Goal: Find specific fact: Find specific page/section

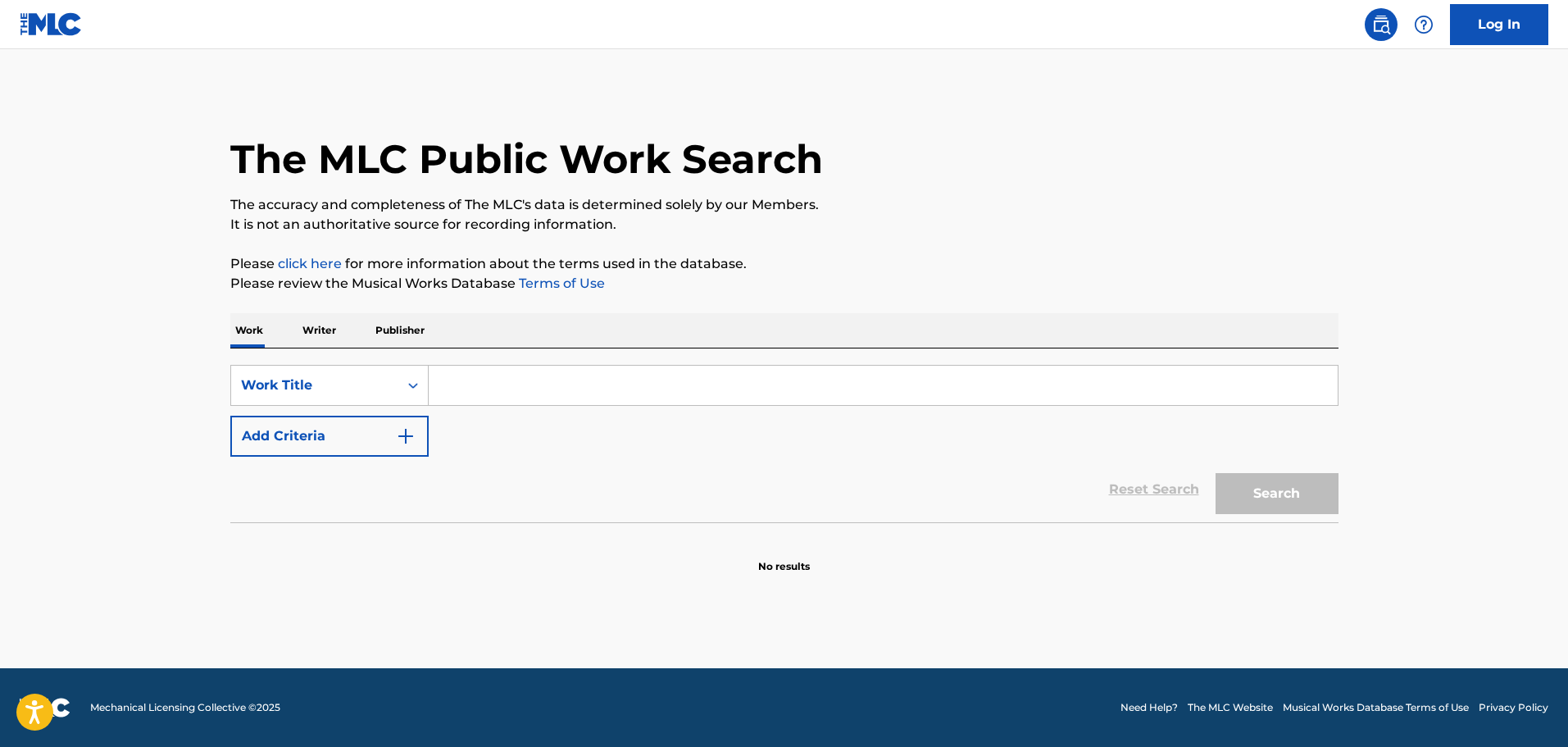
click at [635, 379] on input "Search Form" at bounding box center [884, 385] width 909 height 40
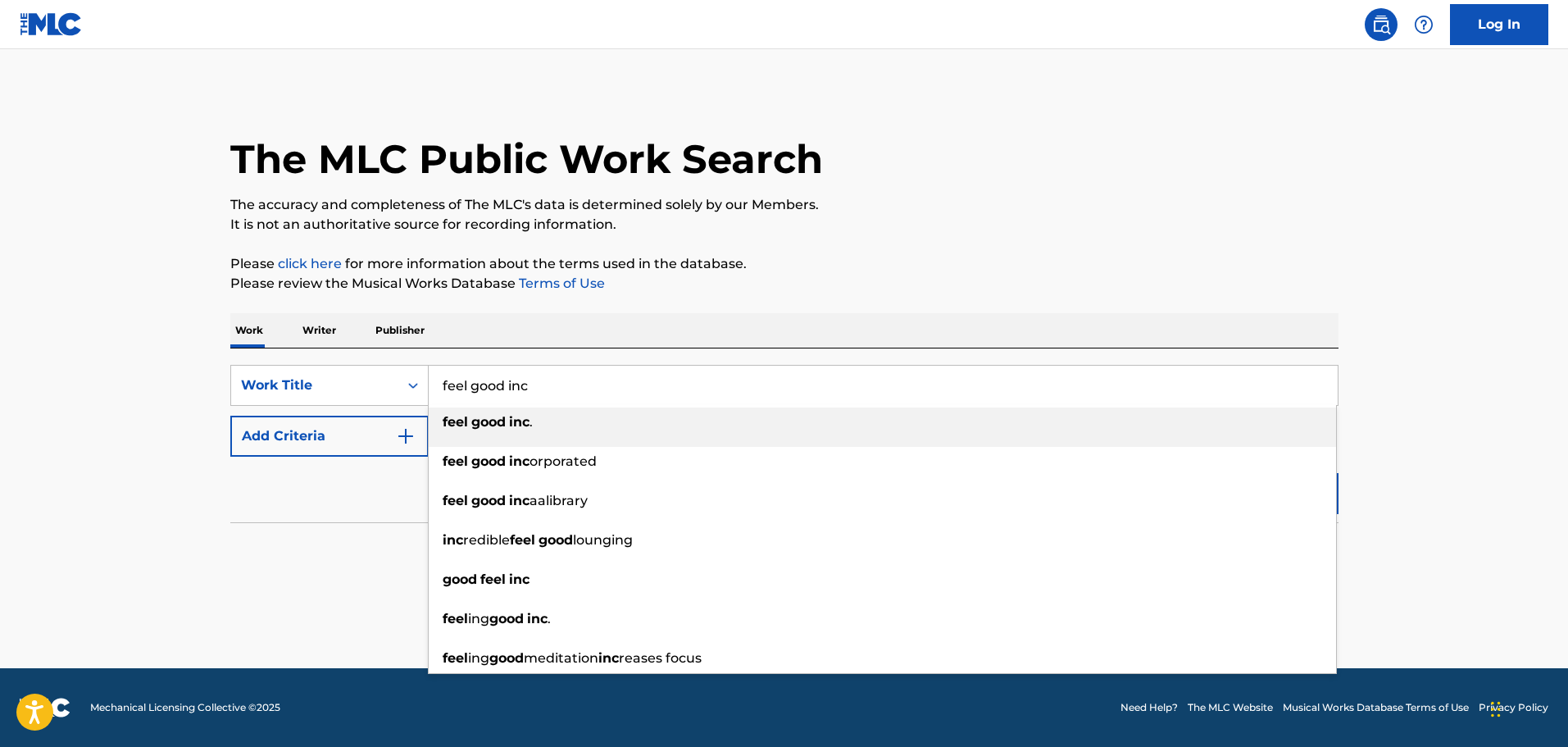
type input "feel good inc"
click at [497, 416] on strong "good" at bounding box center [488, 422] width 35 height 16
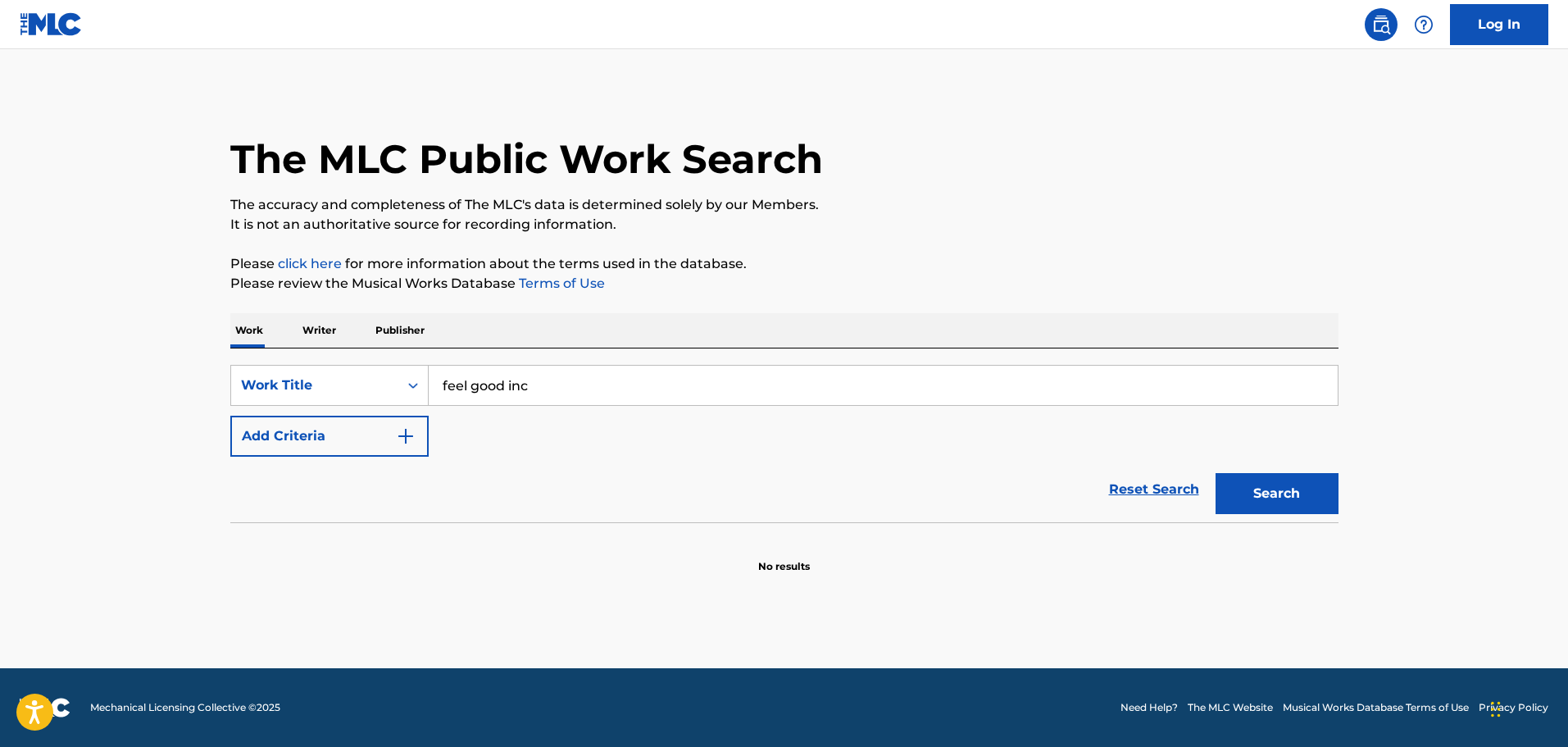
click at [375, 432] on button "Add Criteria" at bounding box center [329, 437] width 198 height 41
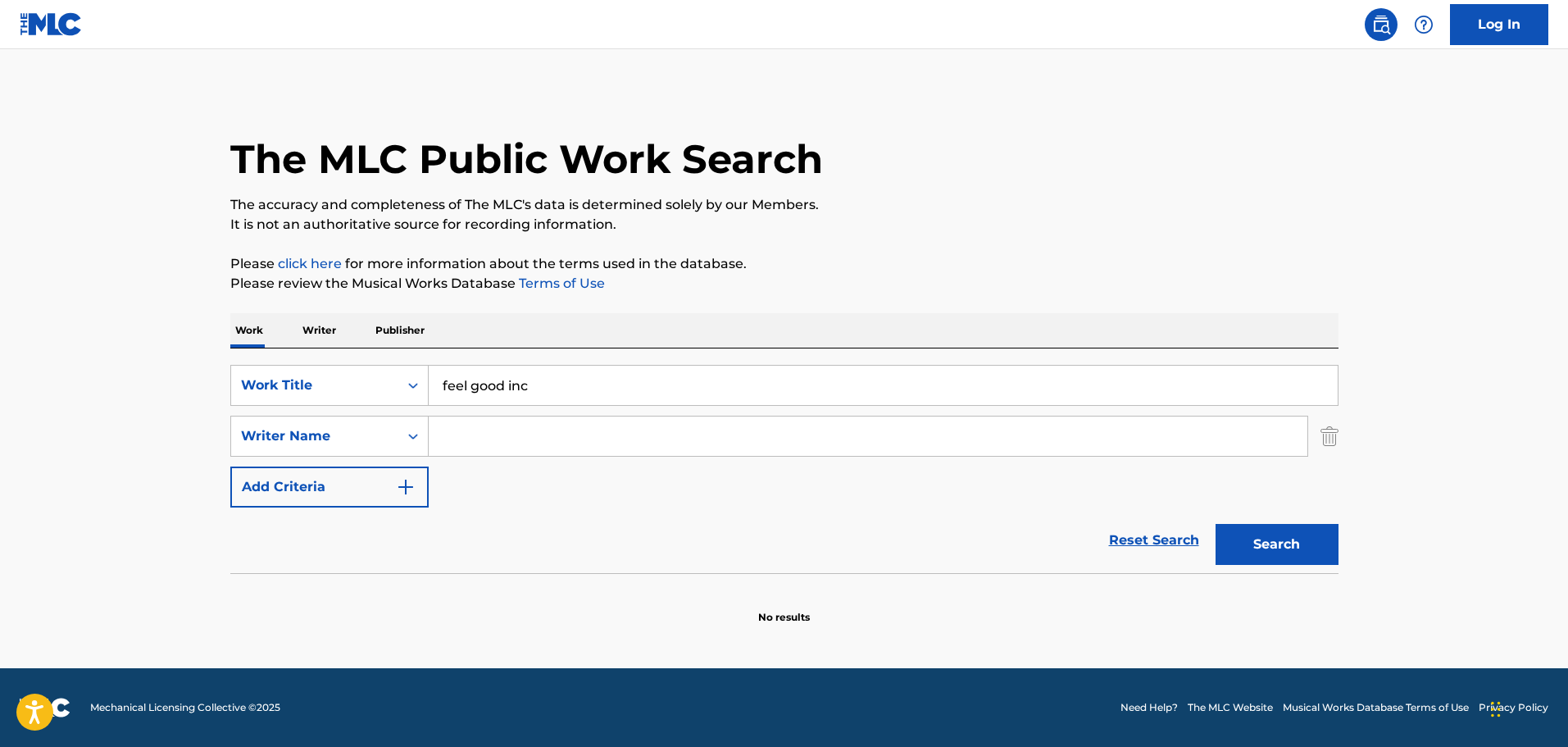
click at [529, 439] on input "Search Form" at bounding box center [868, 437] width 879 height 40
type input "[PERSON_NAME]"
click at [1216, 524] on button "Search" at bounding box center [1276, 544] width 123 height 41
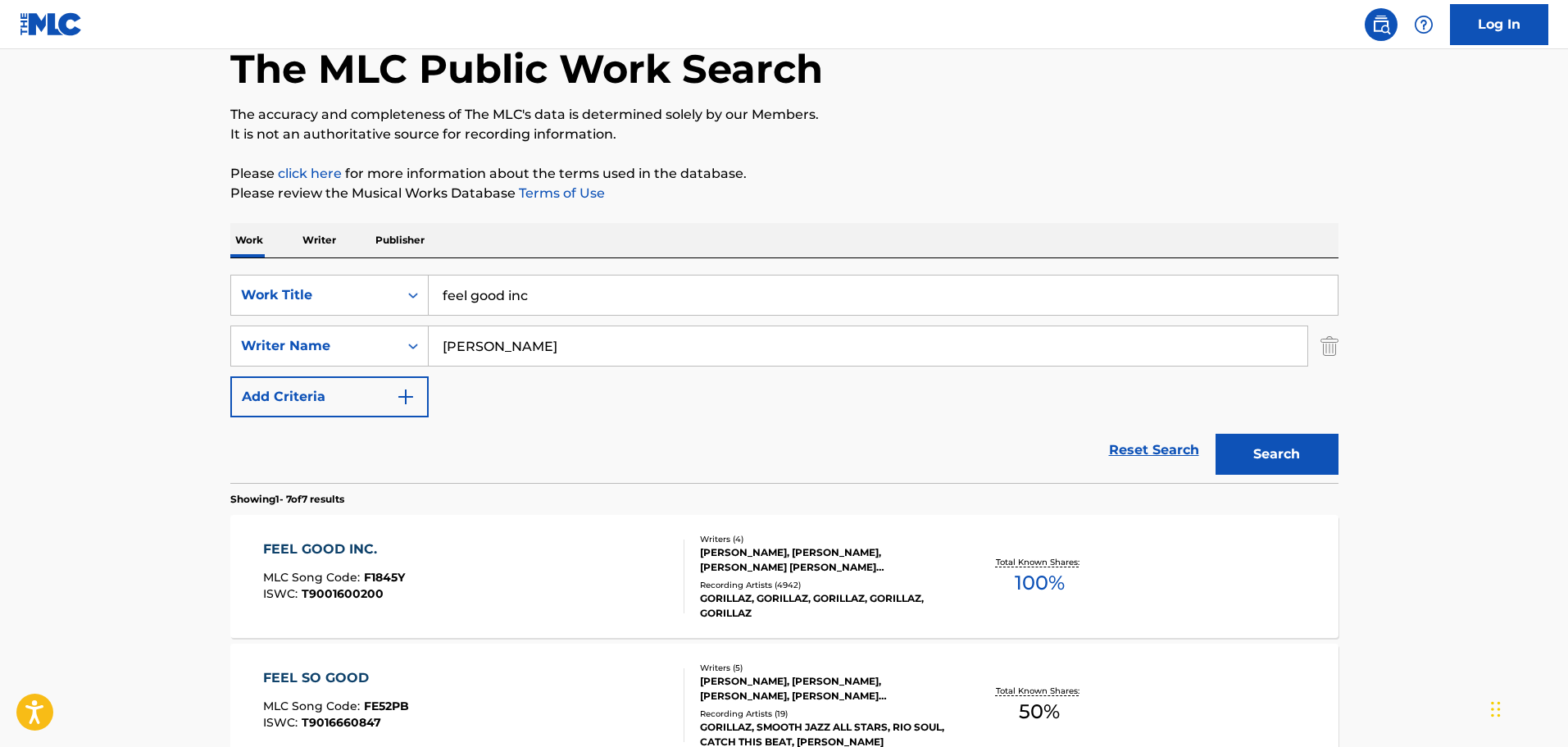
scroll to position [246, 0]
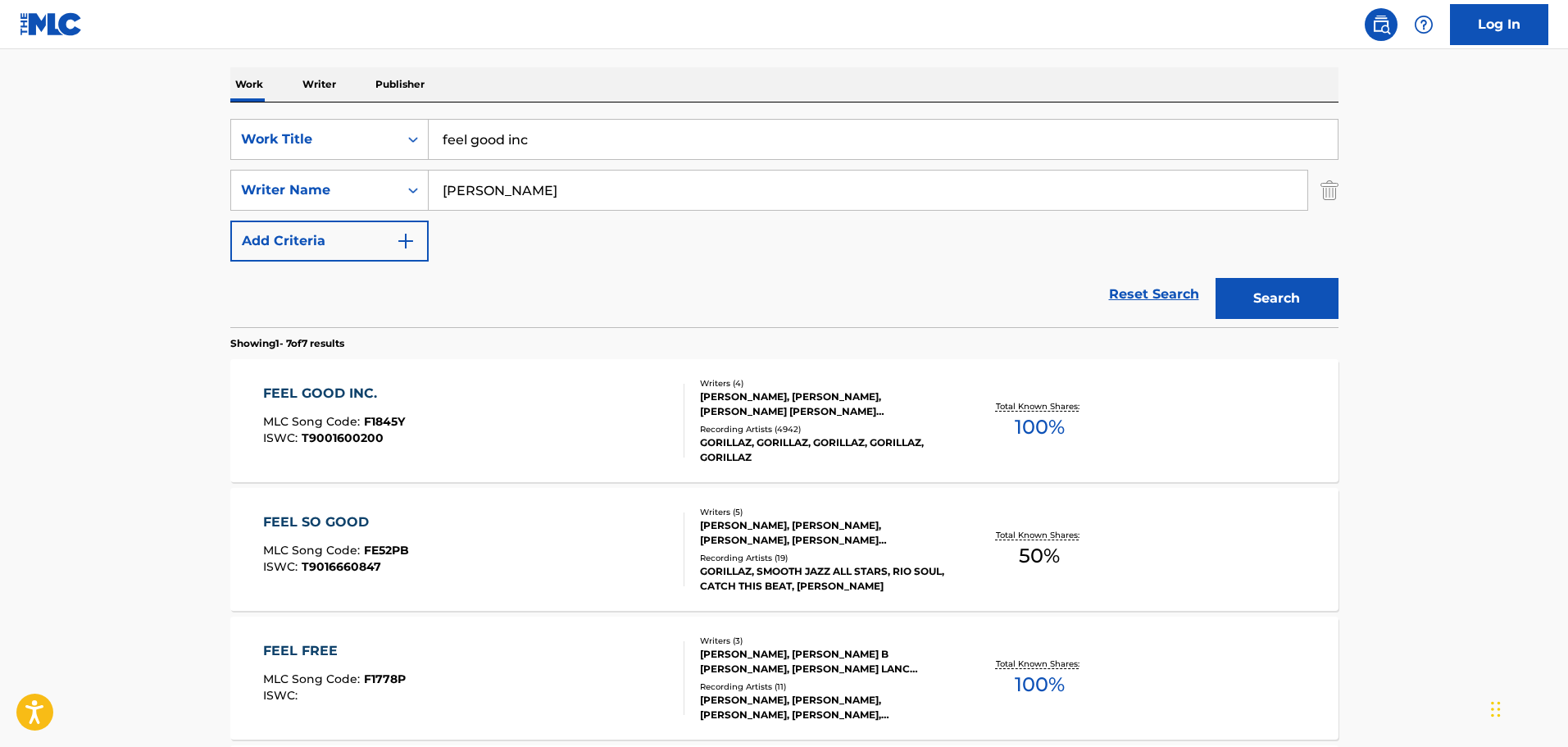
click at [339, 415] on span "MLC Song Code :" at bounding box center [314, 422] width 100 height 15
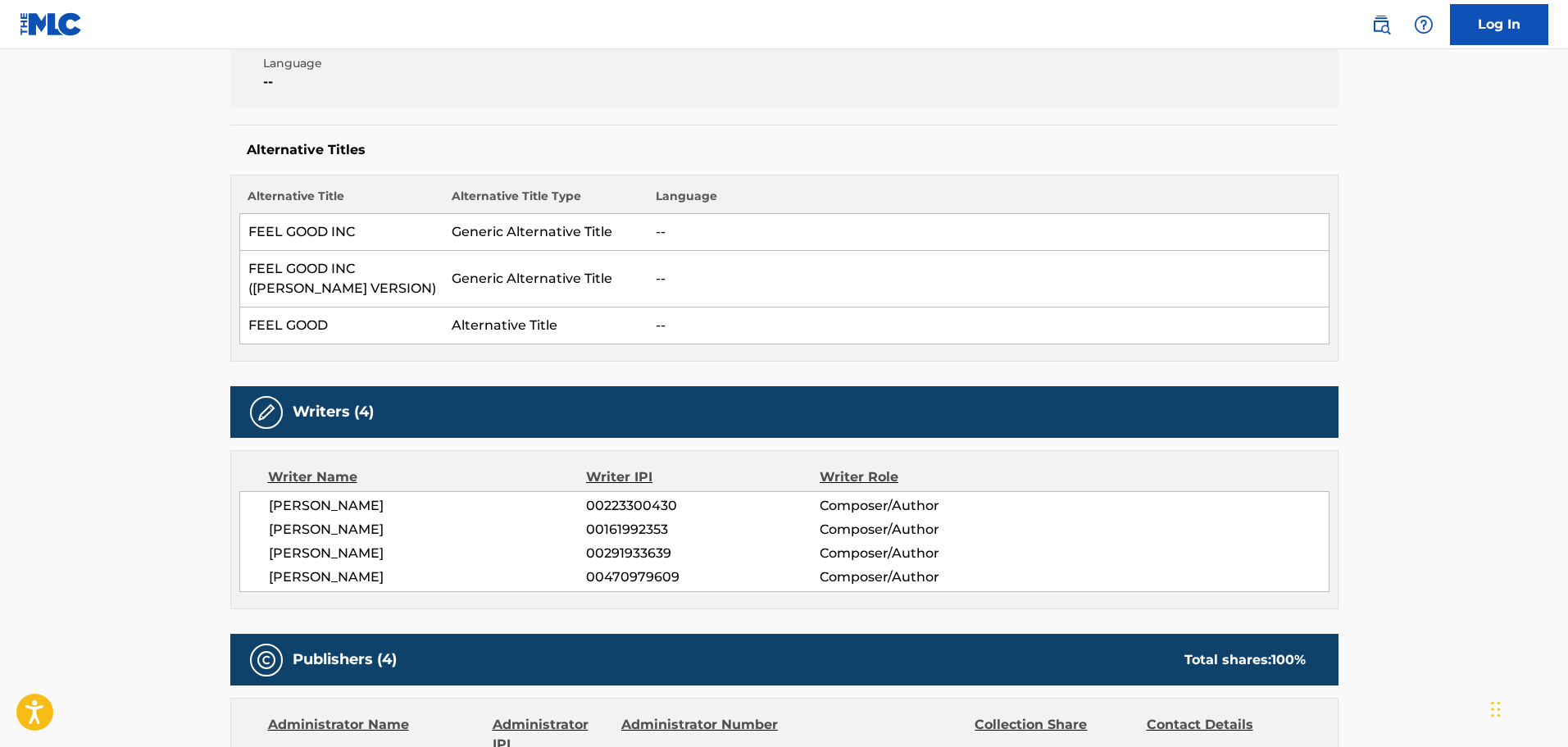
scroll to position [164, 0]
